Goal: Transaction & Acquisition: Purchase product/service

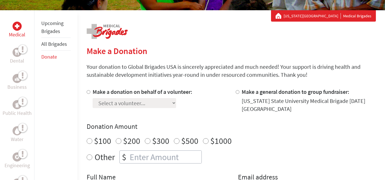
scroll to position [97, 0]
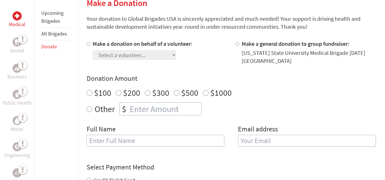
scroll to position [145, 0]
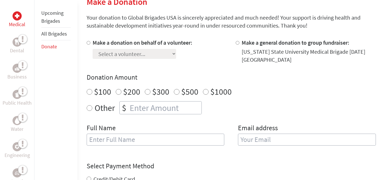
click at [87, 42] on input "Make a donation on behalf of a volunteer:" at bounding box center [89, 43] width 4 height 4
radio input "true"
click at [119, 54] on select "Select a volunteer... Alexandra Rice Alyse Petrone Bella Ospina Brady Mitchell …" at bounding box center [134, 54] width 83 height 10
click at [184, 50] on div "Select a volunteer... Alexandra Rice Alyse Petrone Bella Ospina Brady Mitchell …" at bounding box center [143, 53] width 100 height 12
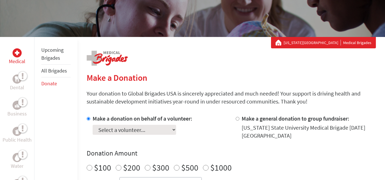
scroll to position [0, 0]
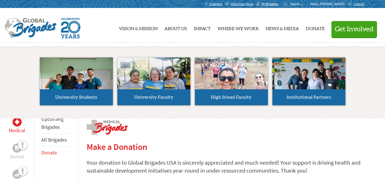
click at [350, 30] on span "Get Involved" at bounding box center [354, 29] width 39 height 7
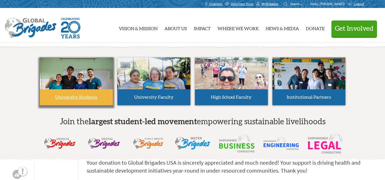
click at [80, 83] on img at bounding box center [76, 82] width 73 height 49
